Goal: Transaction & Acquisition: Purchase product/service

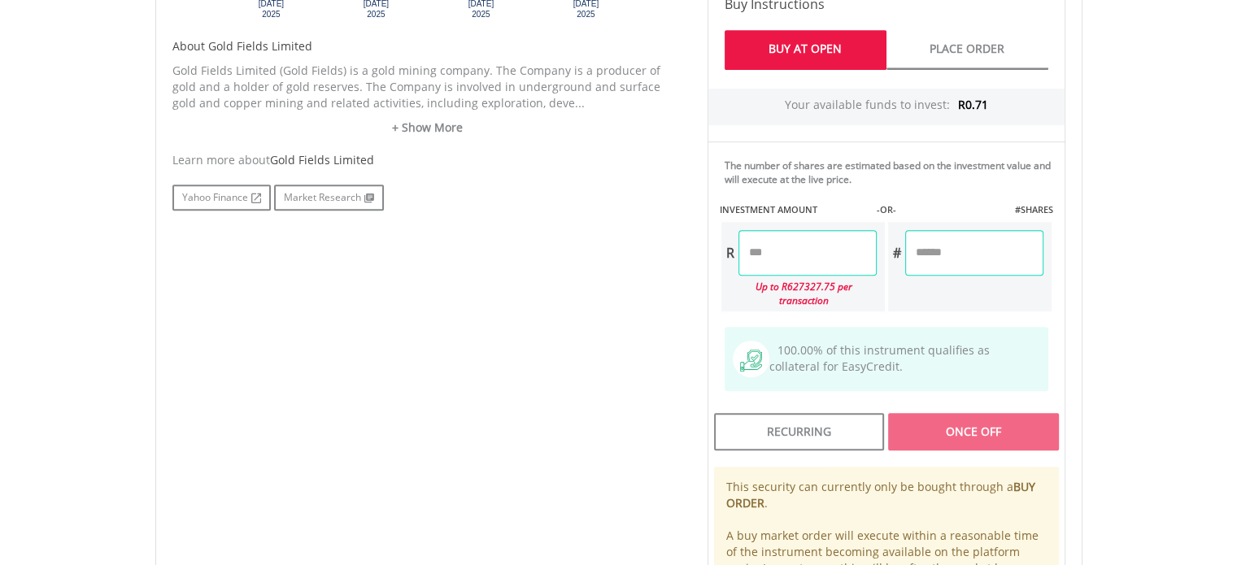
scroll to position [834, 0]
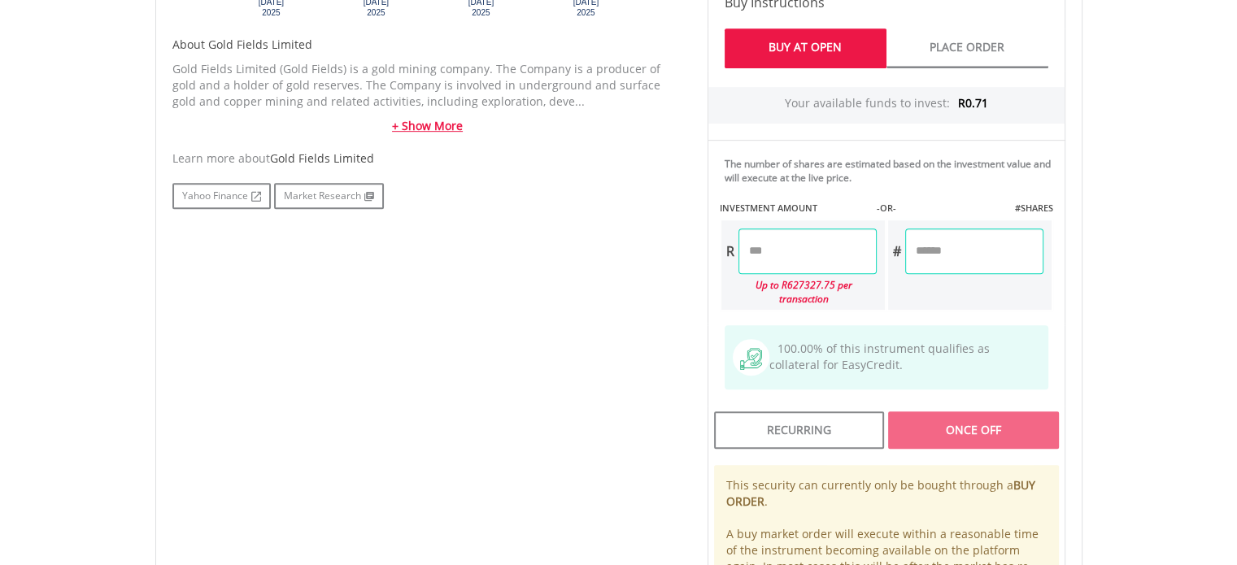
click at [444, 118] on link "+ Show More" at bounding box center [427, 126] width 511 height 16
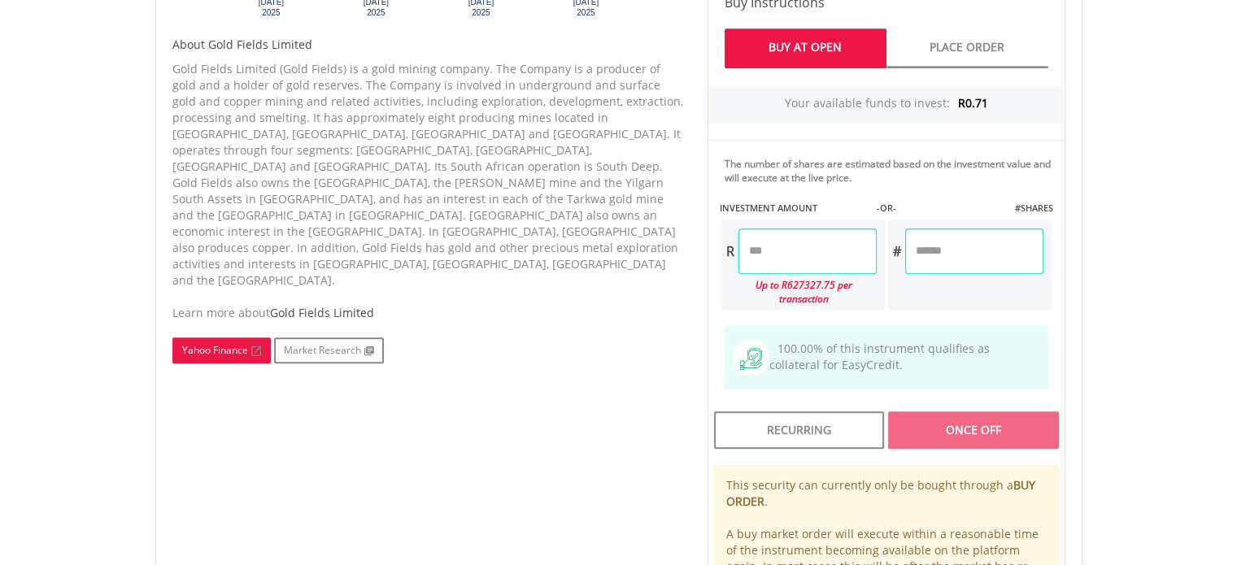
click at [216, 338] on link "Yahoo Finance" at bounding box center [221, 351] width 98 height 26
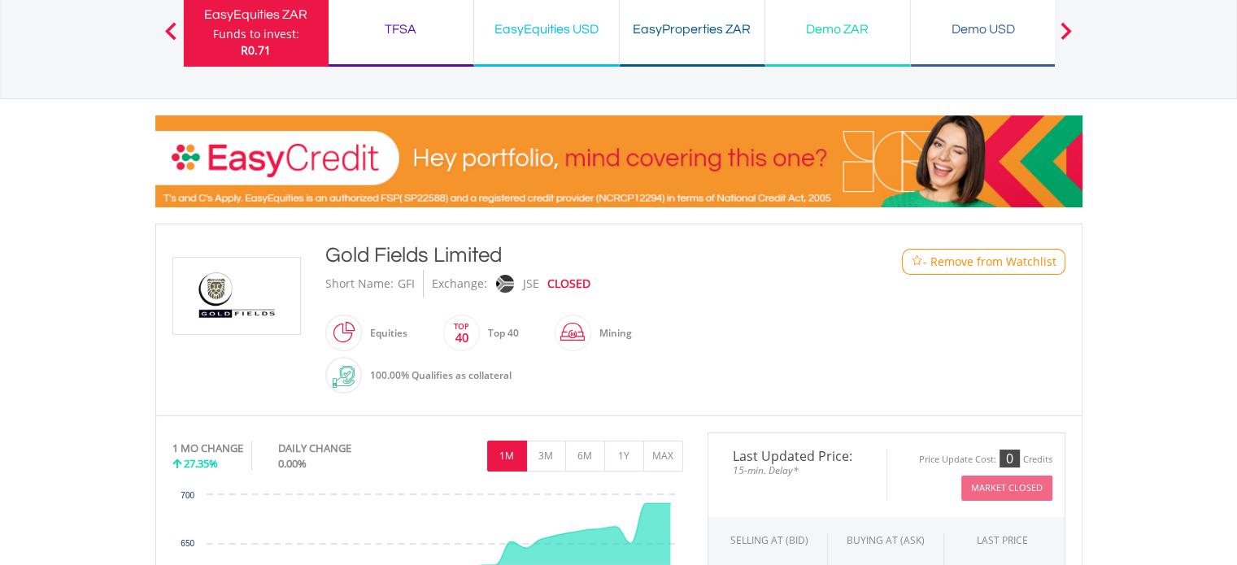
scroll to position [0, 0]
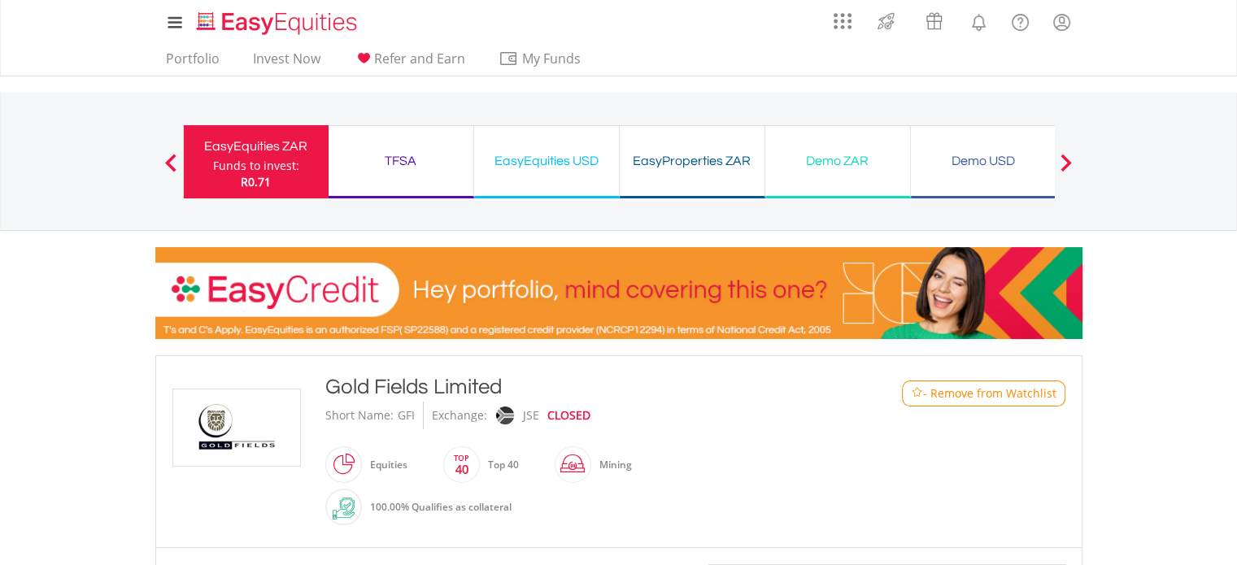
click at [414, 159] on div "TFSA" at bounding box center [400, 161] width 125 height 23
click at [215, 62] on link "Portfolio" at bounding box center [192, 62] width 67 height 25
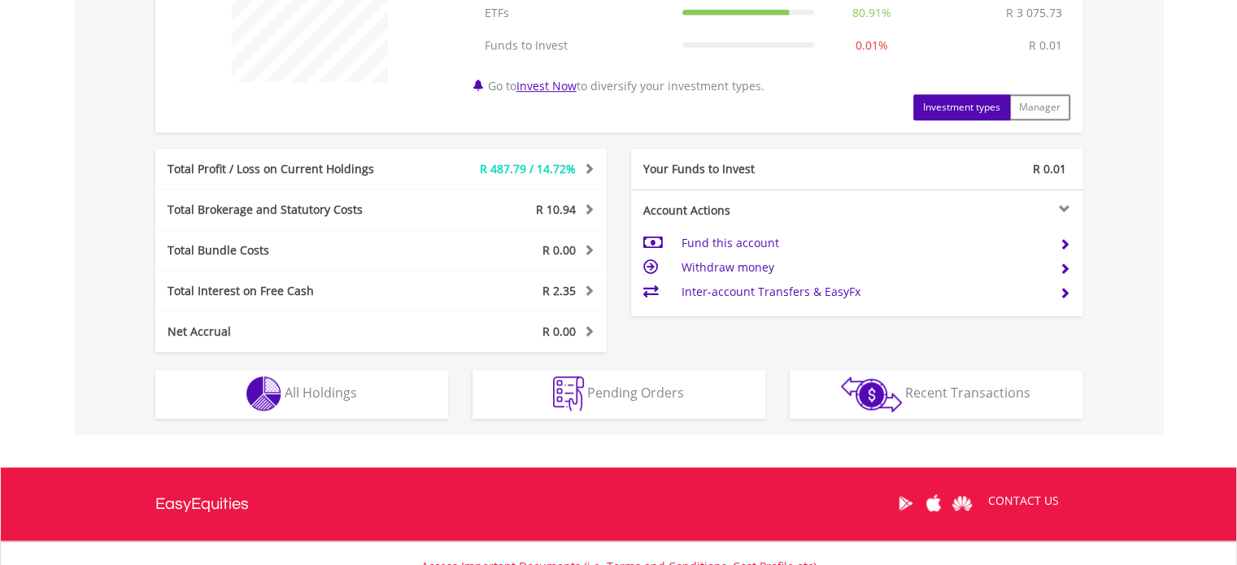
scroll to position [708, 0]
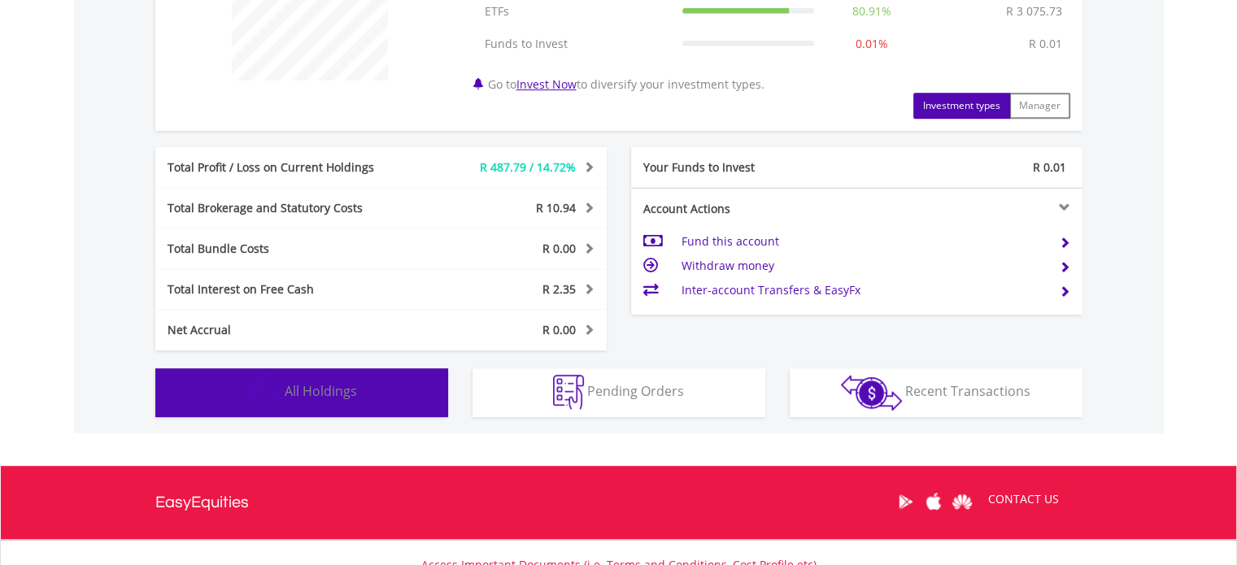
click at [423, 404] on button "Holdings All Holdings" at bounding box center [301, 392] width 293 height 49
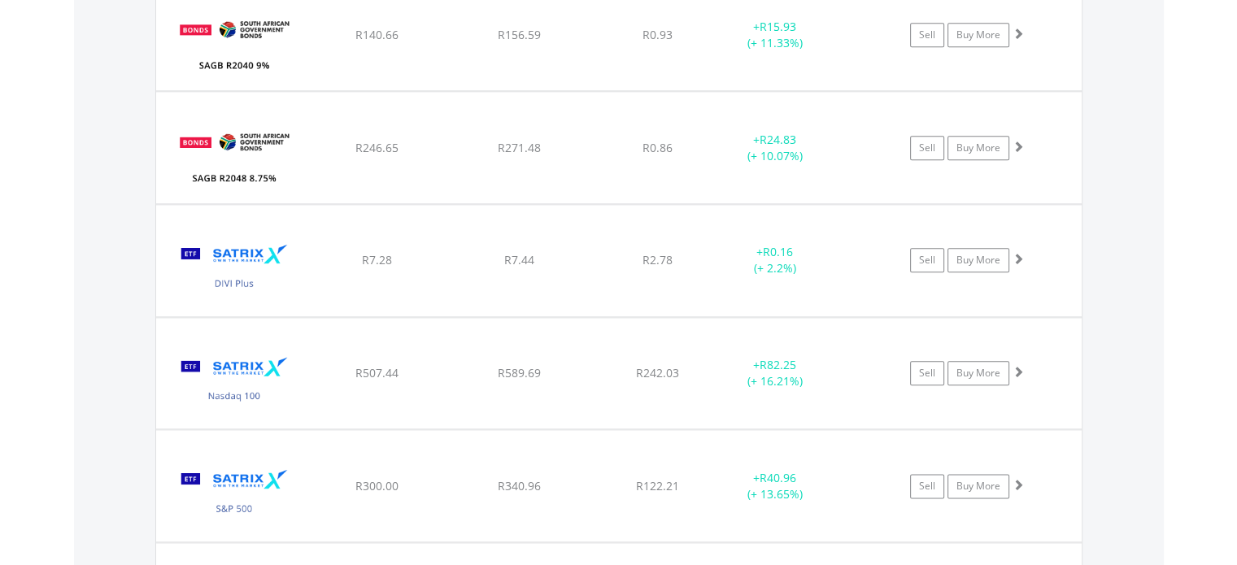
scroll to position [1874, 0]
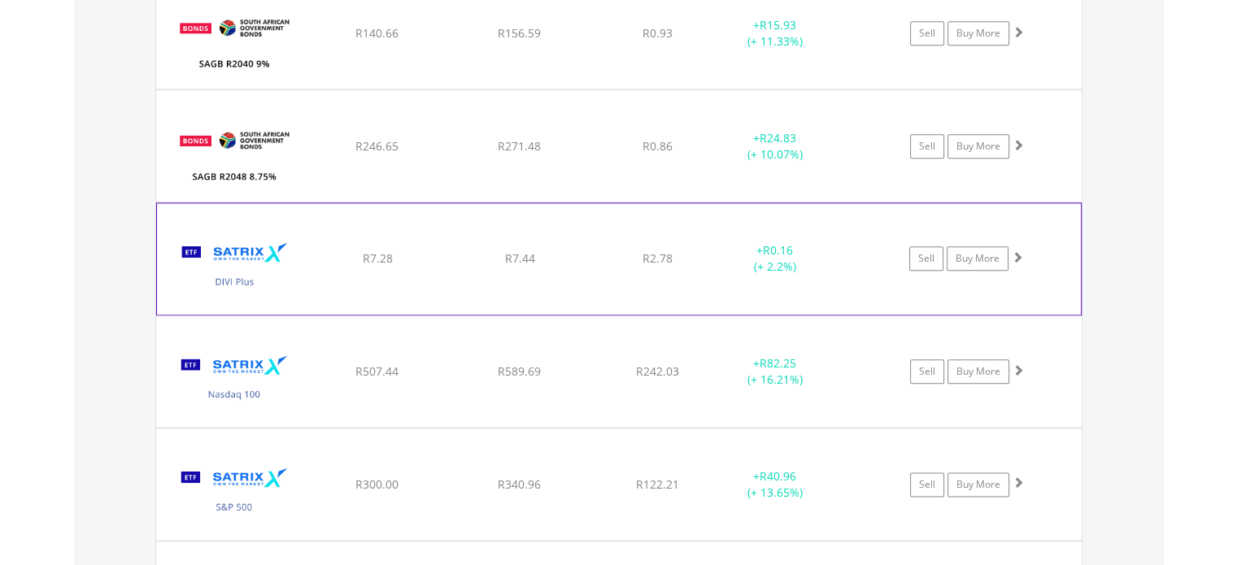
click at [1028, 270] on div "﻿ Satrix DIVI ETF R7.28 R7.44 R2.78 + R0.16 (+ 2.2%) Sell Buy More" at bounding box center [619, 258] width 924 height 111
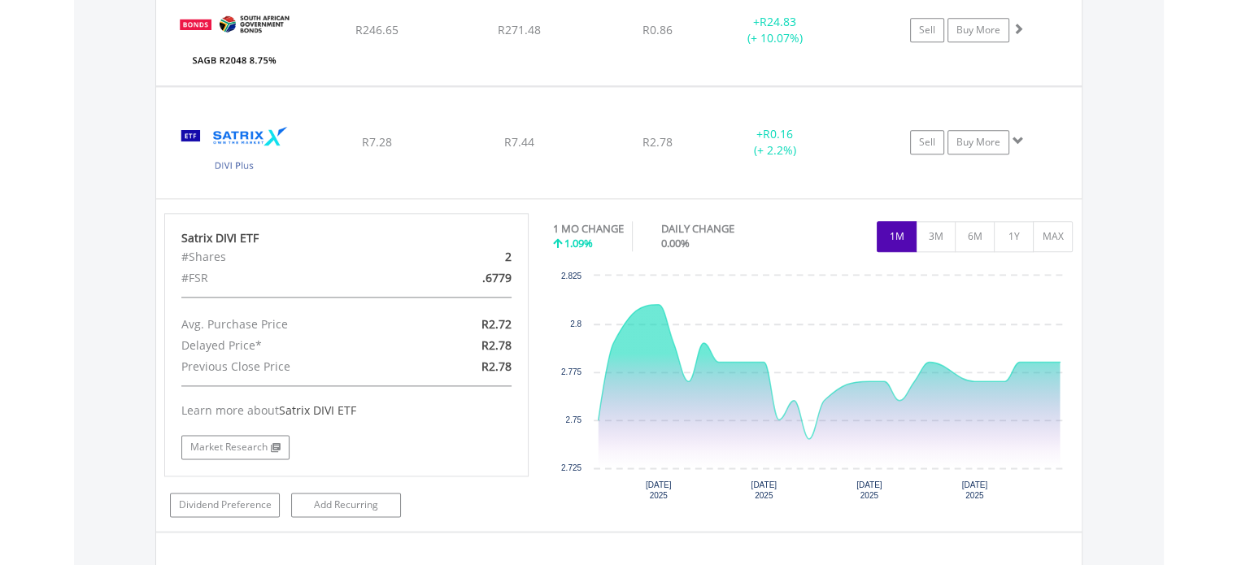
scroll to position [1989, 0]
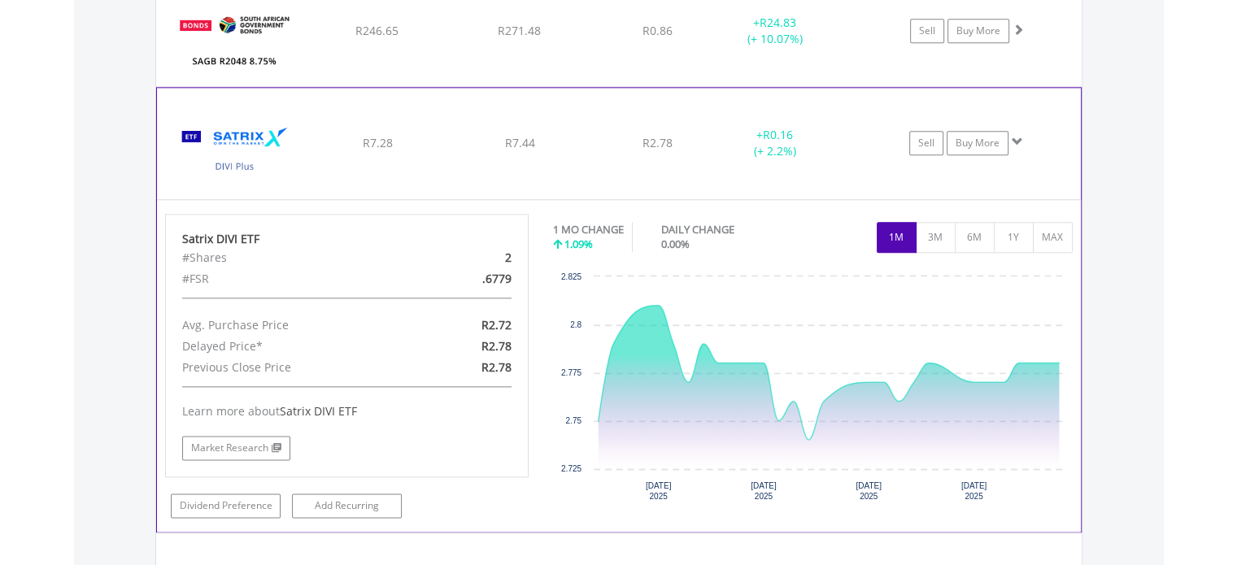
click at [1035, 144] on div "Sell Buy More" at bounding box center [974, 143] width 212 height 24
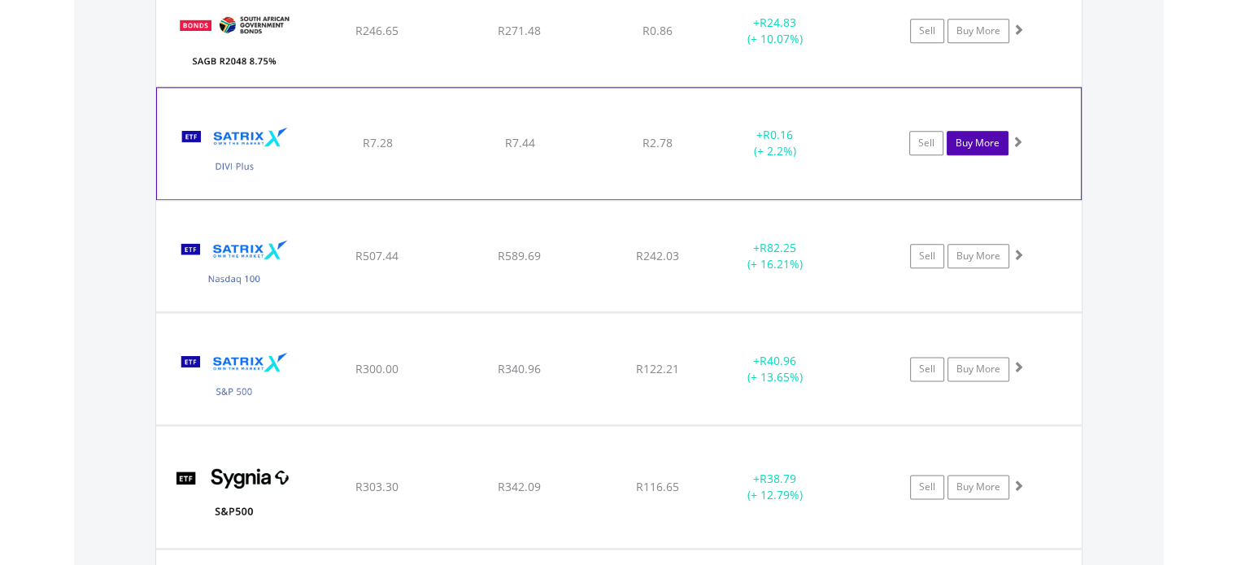
click at [999, 142] on link "Buy More" at bounding box center [978, 143] width 62 height 24
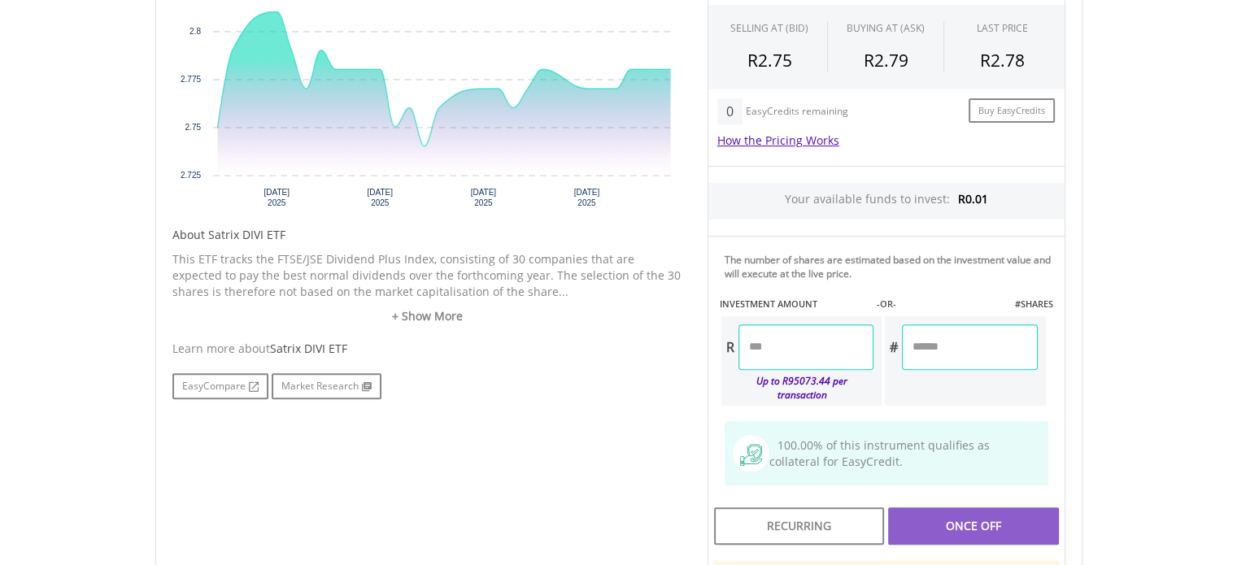
scroll to position [621, 0]
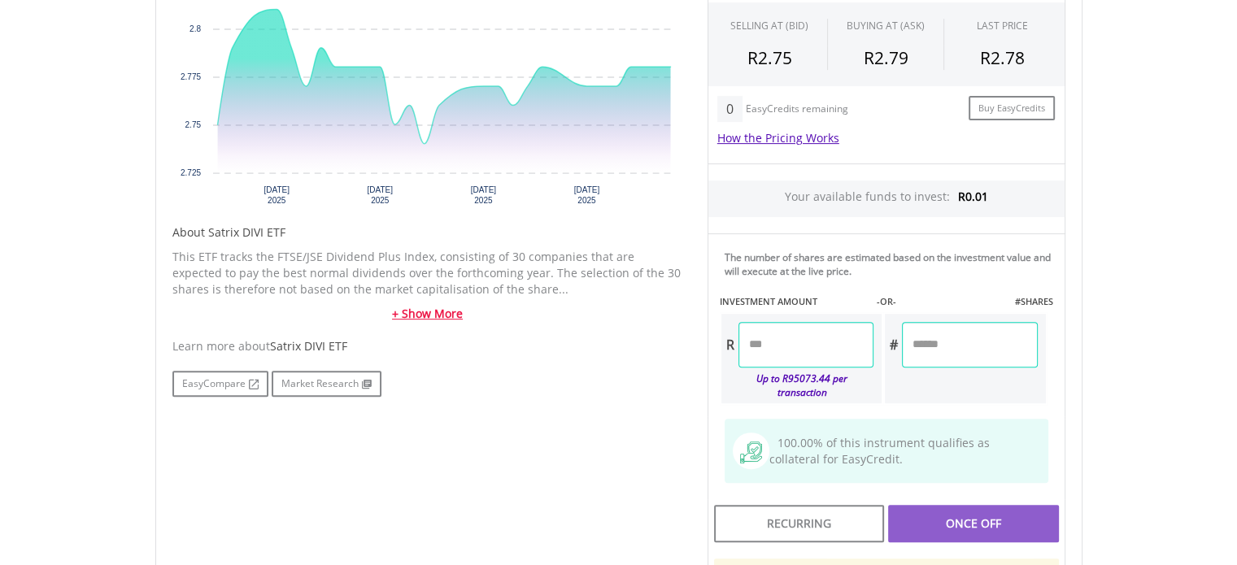
click at [455, 315] on link "+ Show More" at bounding box center [427, 314] width 511 height 16
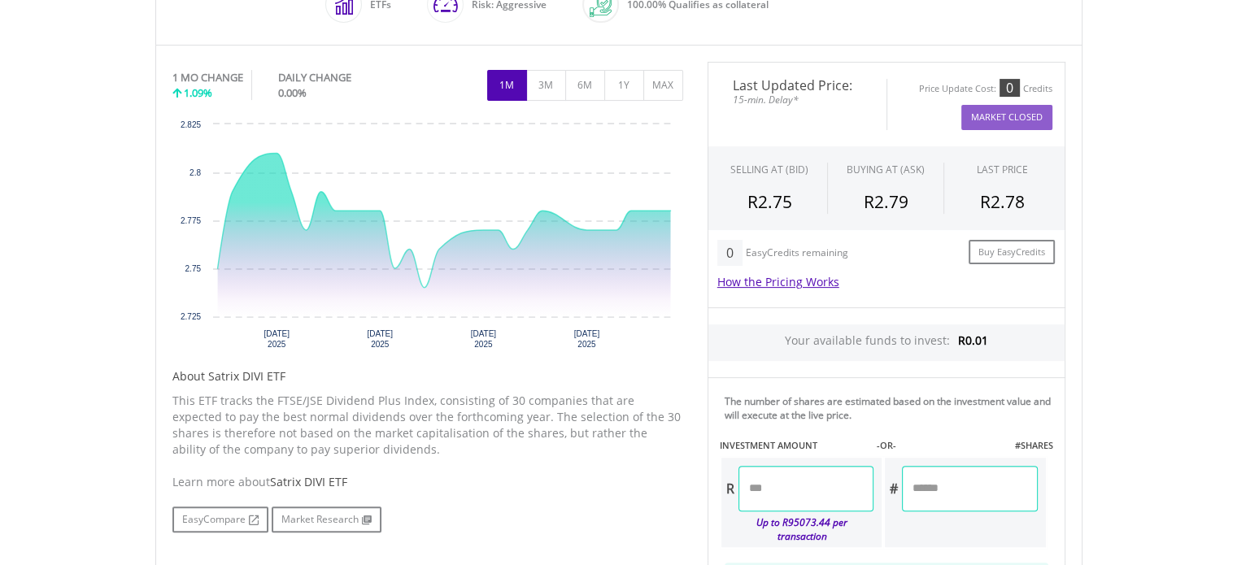
scroll to position [422, 0]
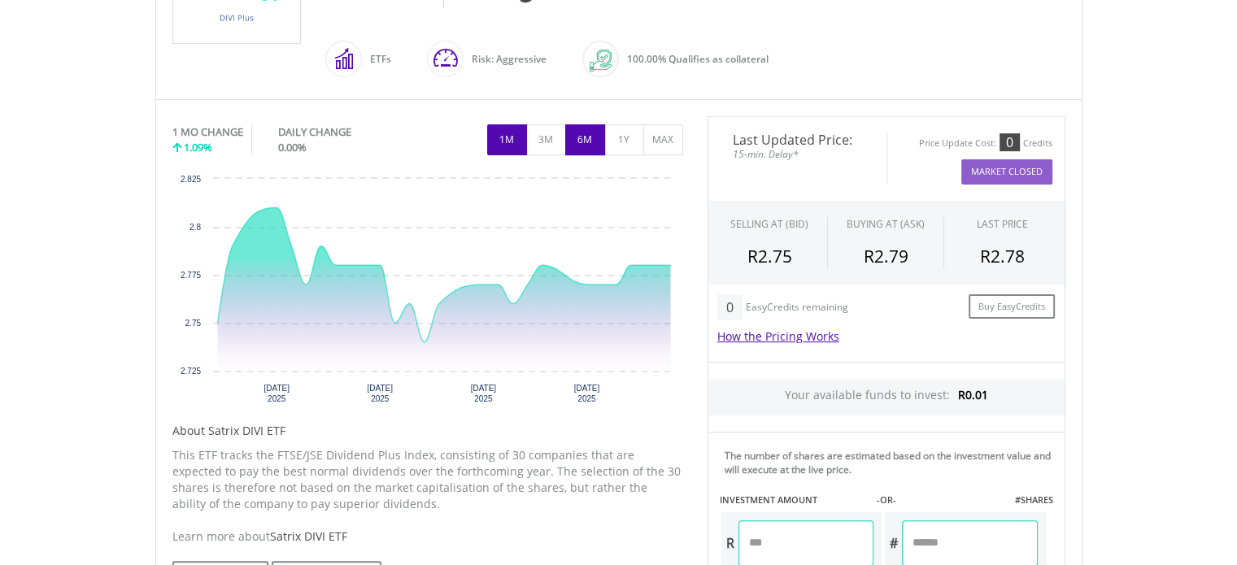
click at [576, 138] on button "6M" at bounding box center [585, 139] width 40 height 31
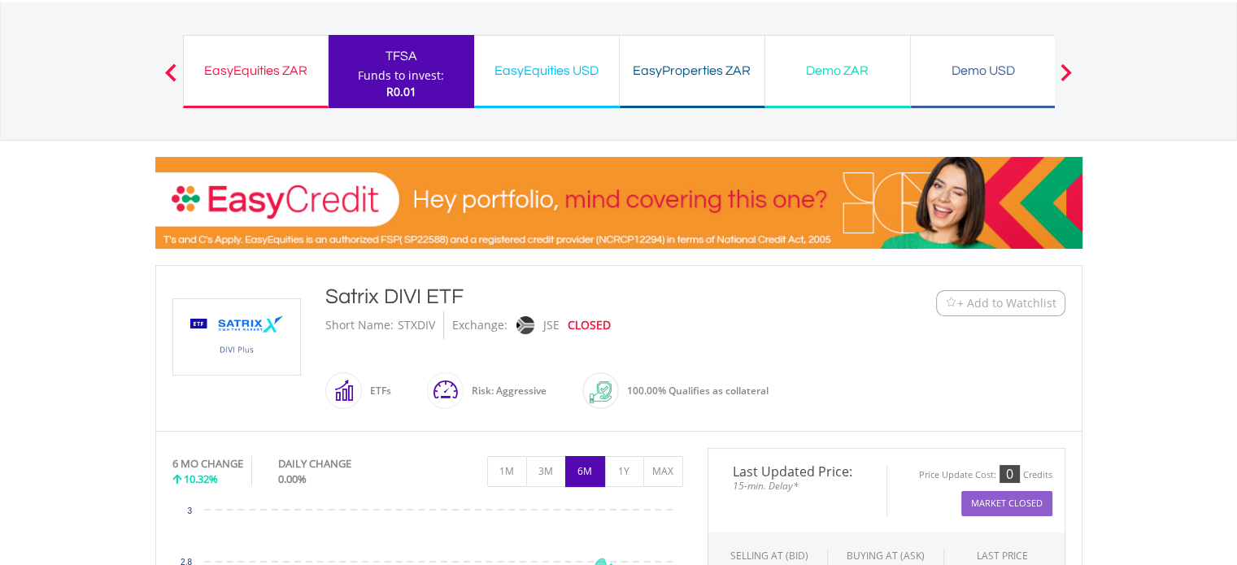
scroll to position [89, 0]
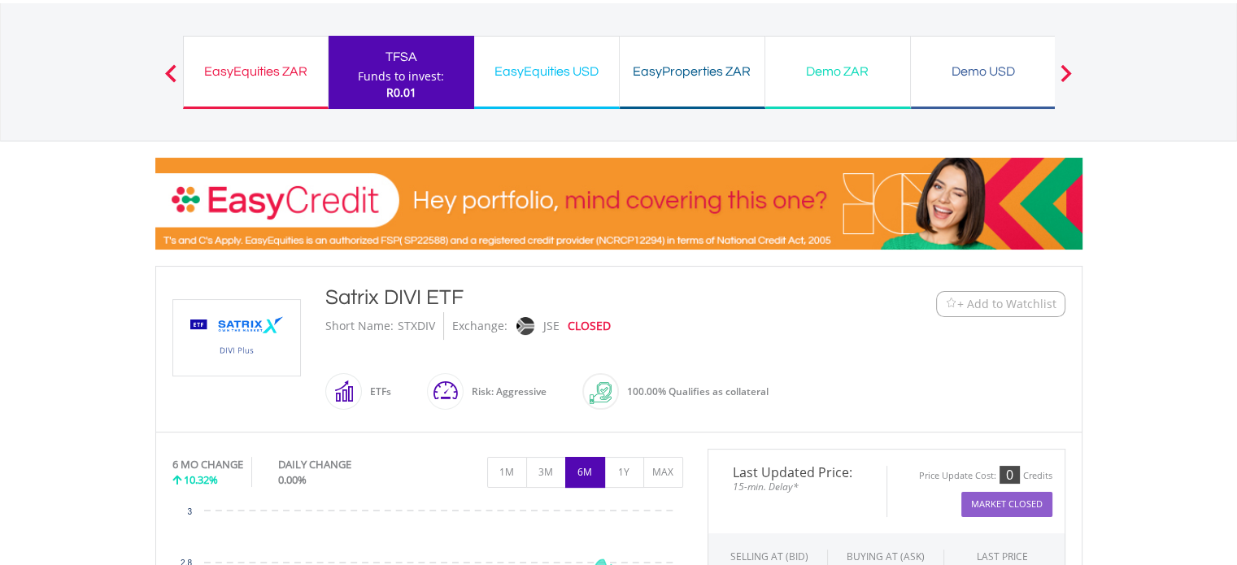
click at [417, 61] on div "TFSA" at bounding box center [401, 57] width 126 height 23
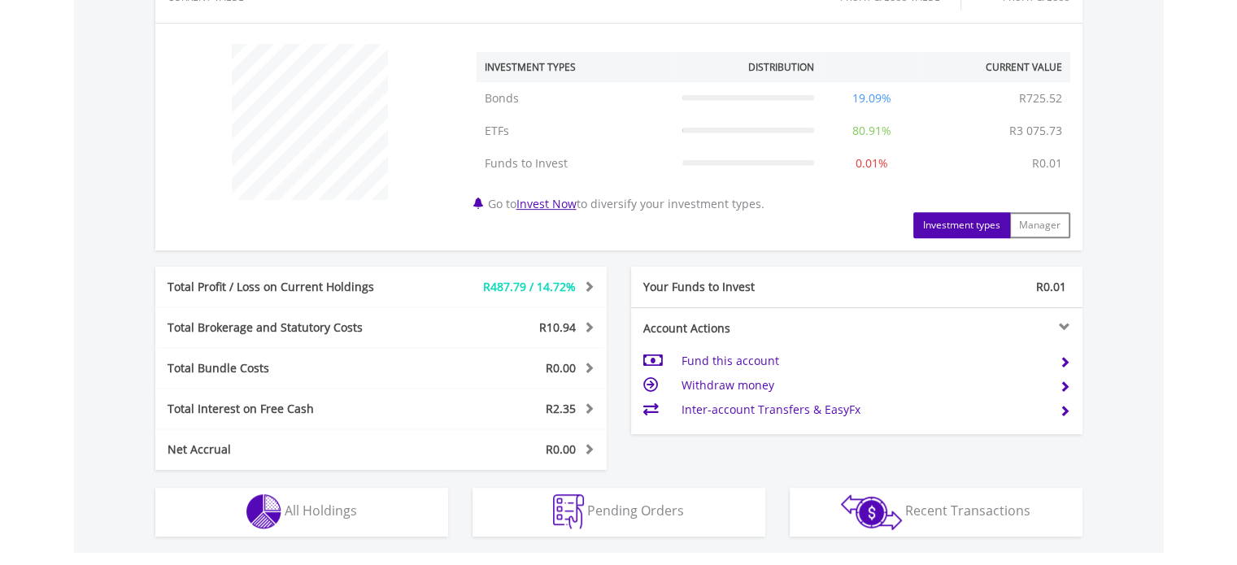
scroll to position [841, 0]
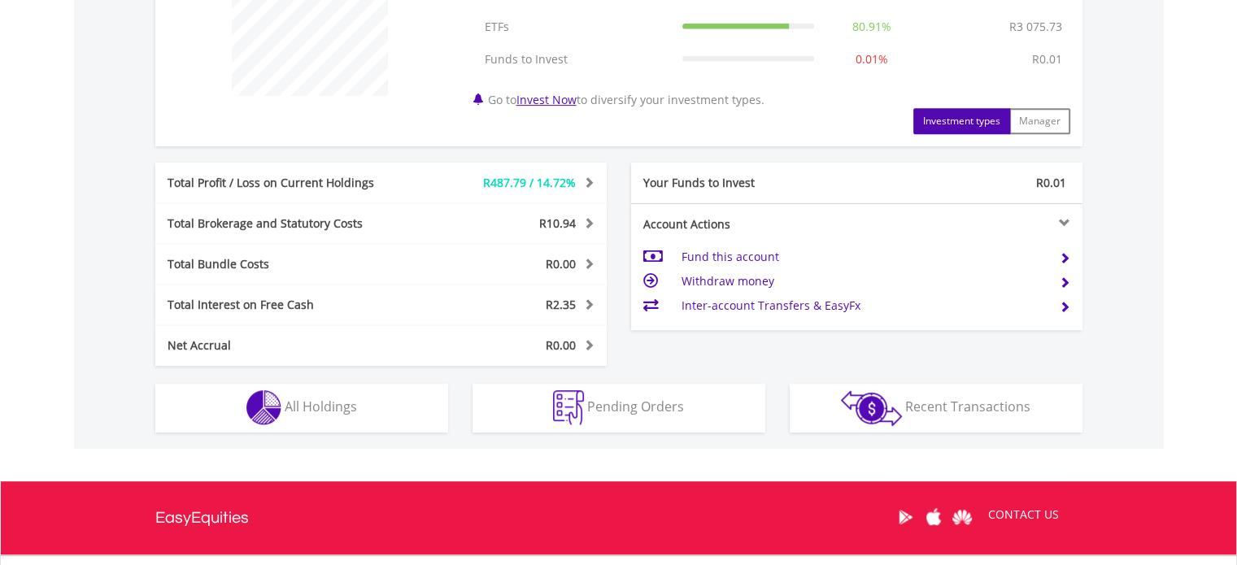
scroll to position [693, 0]
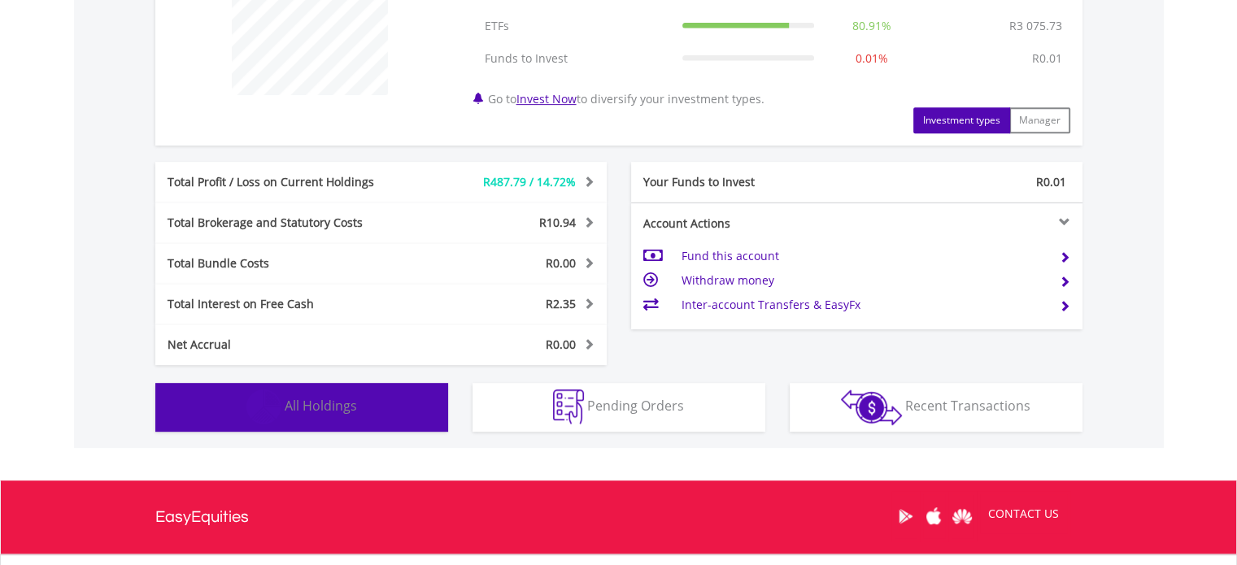
click at [394, 425] on button "Holdings All Holdings" at bounding box center [301, 407] width 293 height 49
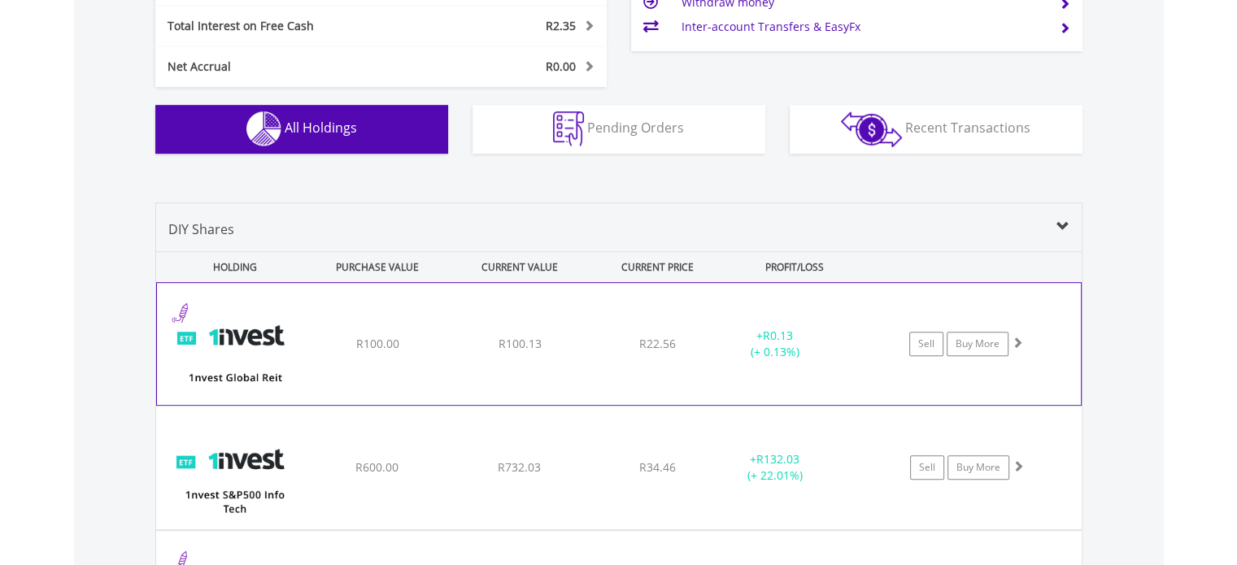
scroll to position [948, 0]
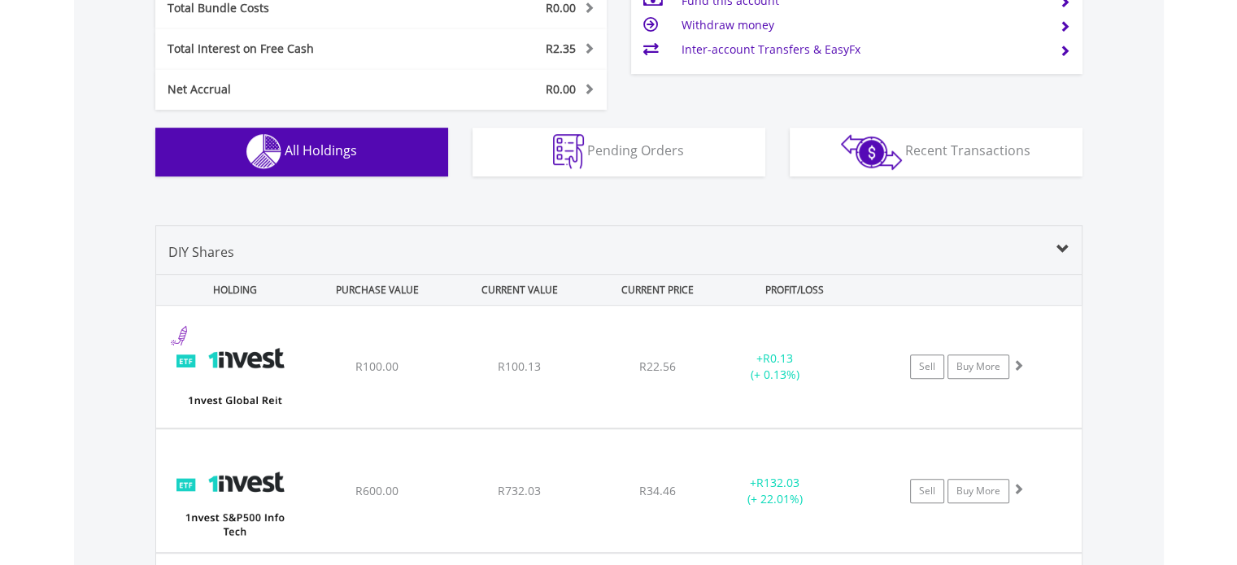
click at [576, 83] on div "R0.00" at bounding box center [512, 89] width 188 height 16
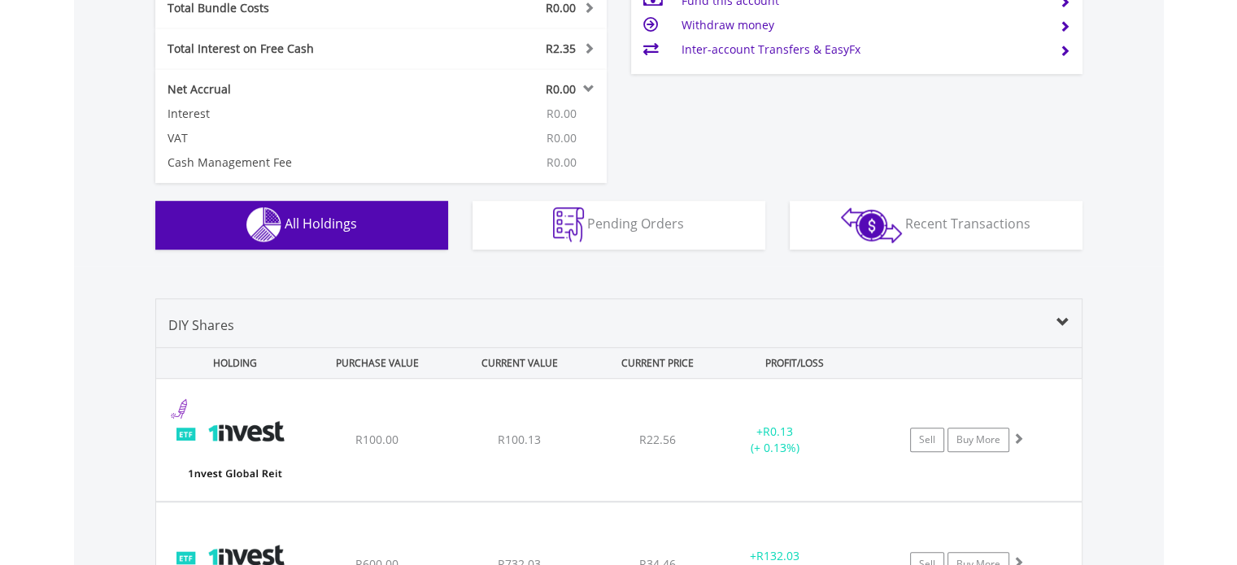
click at [576, 83] on div "R0.00" at bounding box center [512, 89] width 188 height 16
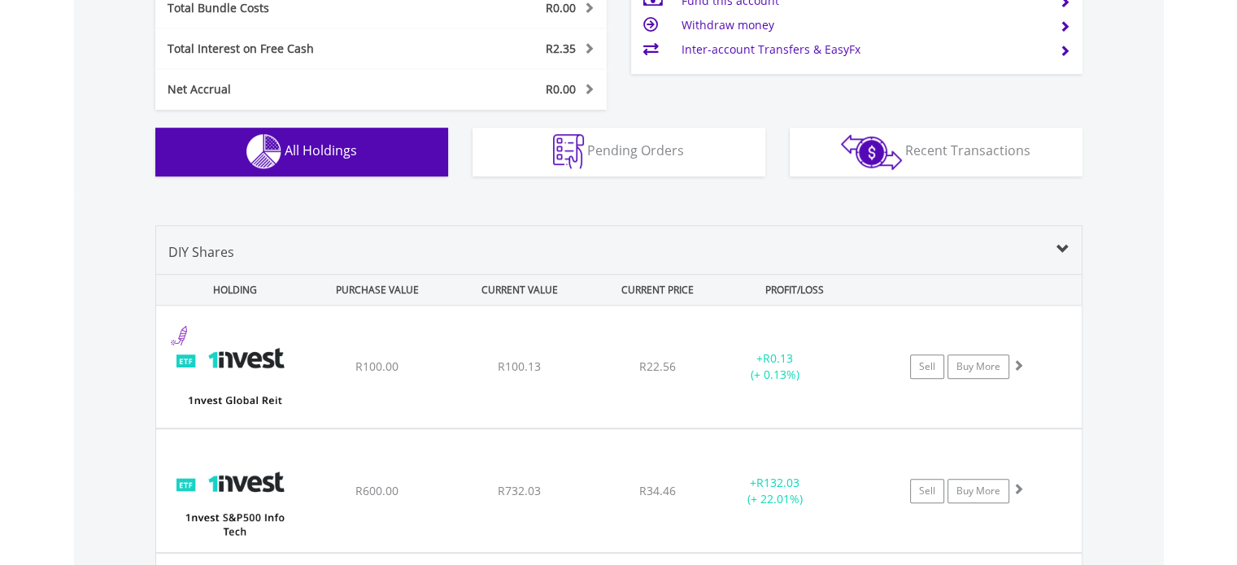
click at [582, 45] on span at bounding box center [586, 47] width 15 height 11
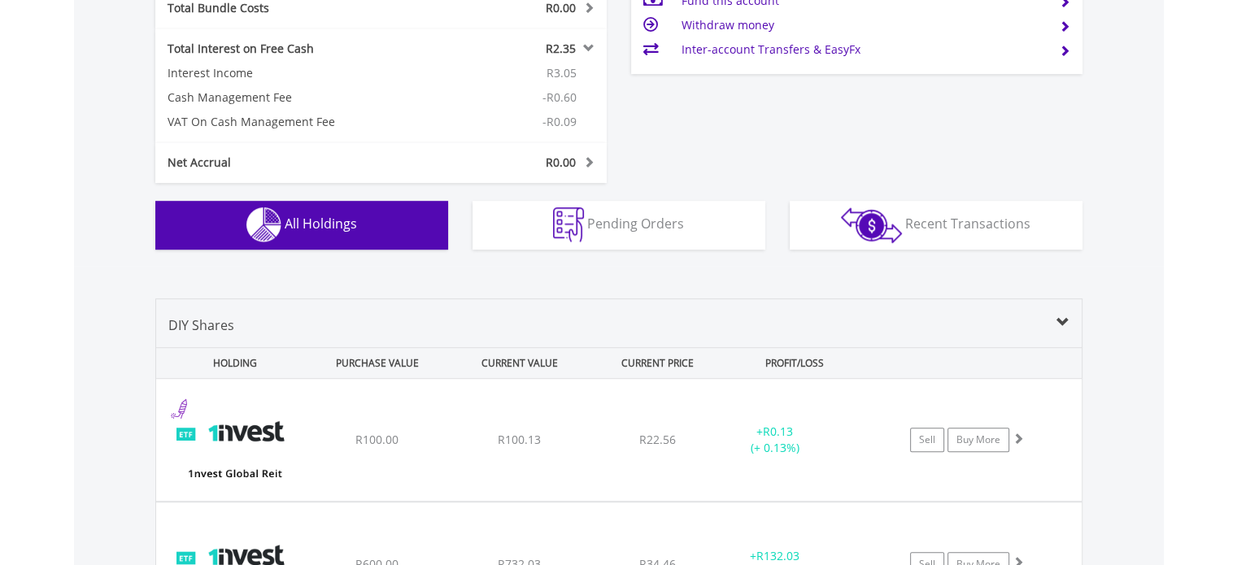
click at [582, 45] on span at bounding box center [586, 47] width 15 height 11
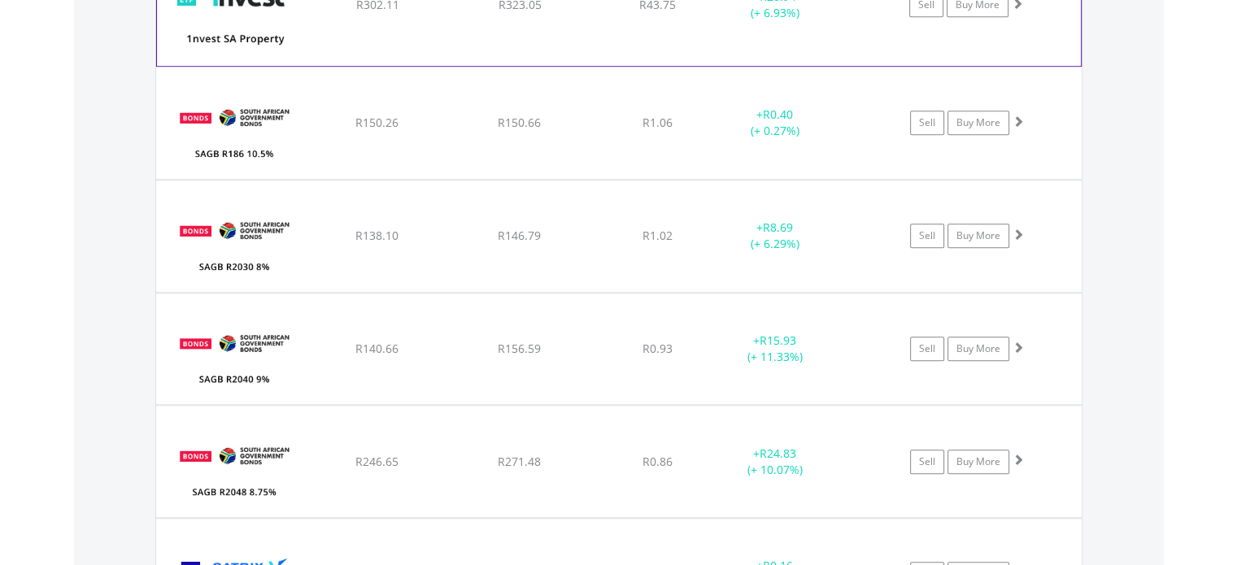
scroll to position [1561, 0]
